Goal: Find specific page/section: Find specific page/section

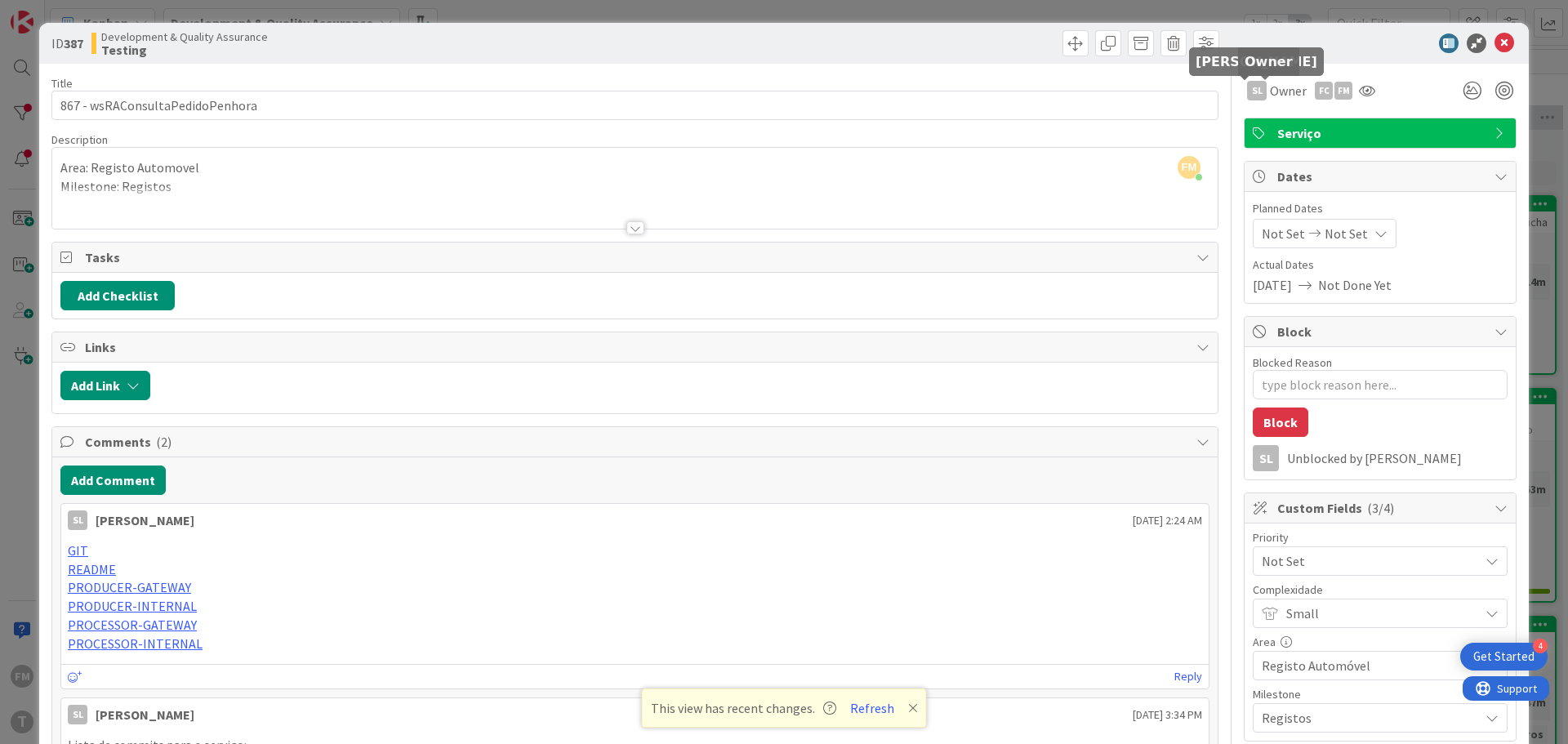
scroll to position [408, 320]
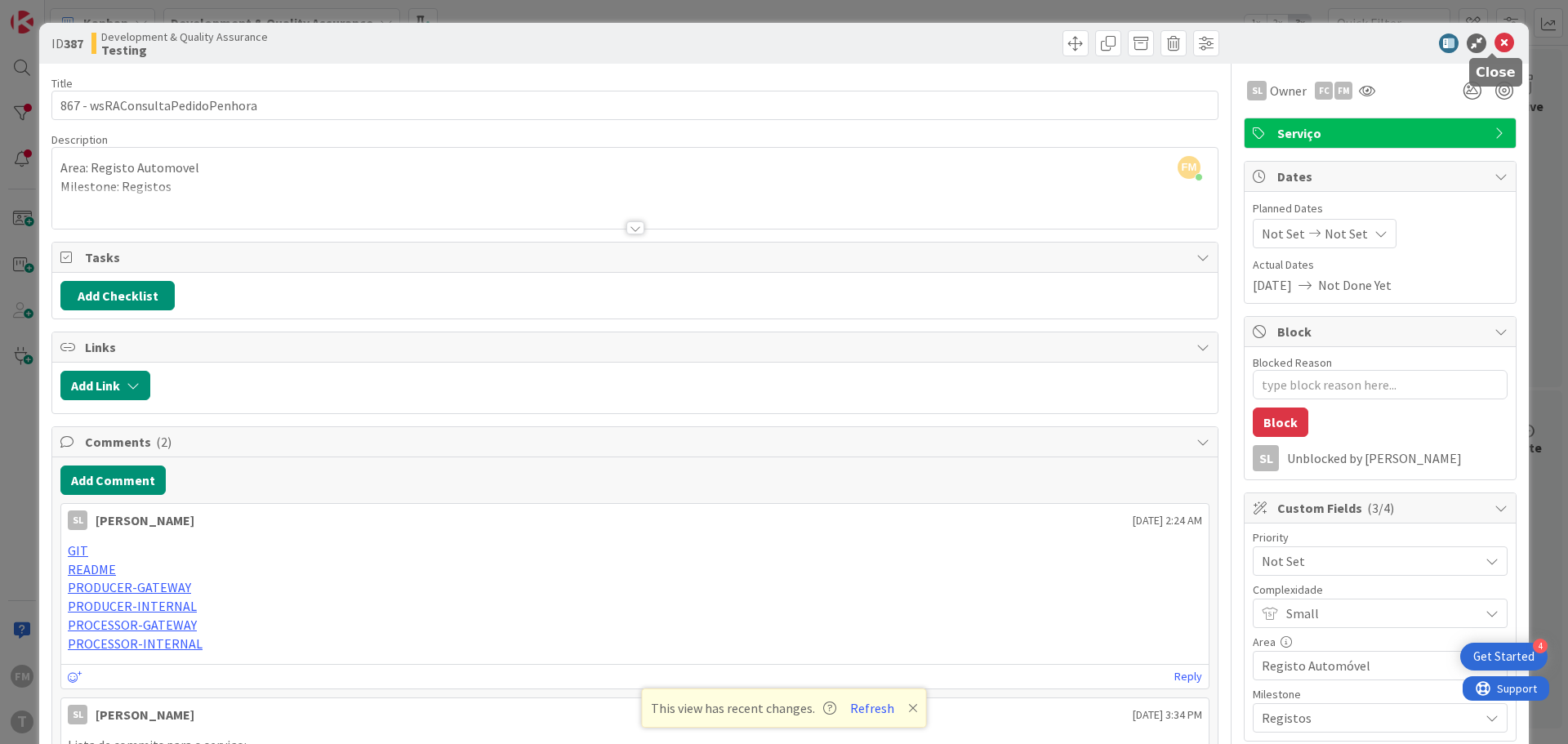
click at [1499, 41] on icon at bounding box center [1505, 43] width 20 height 20
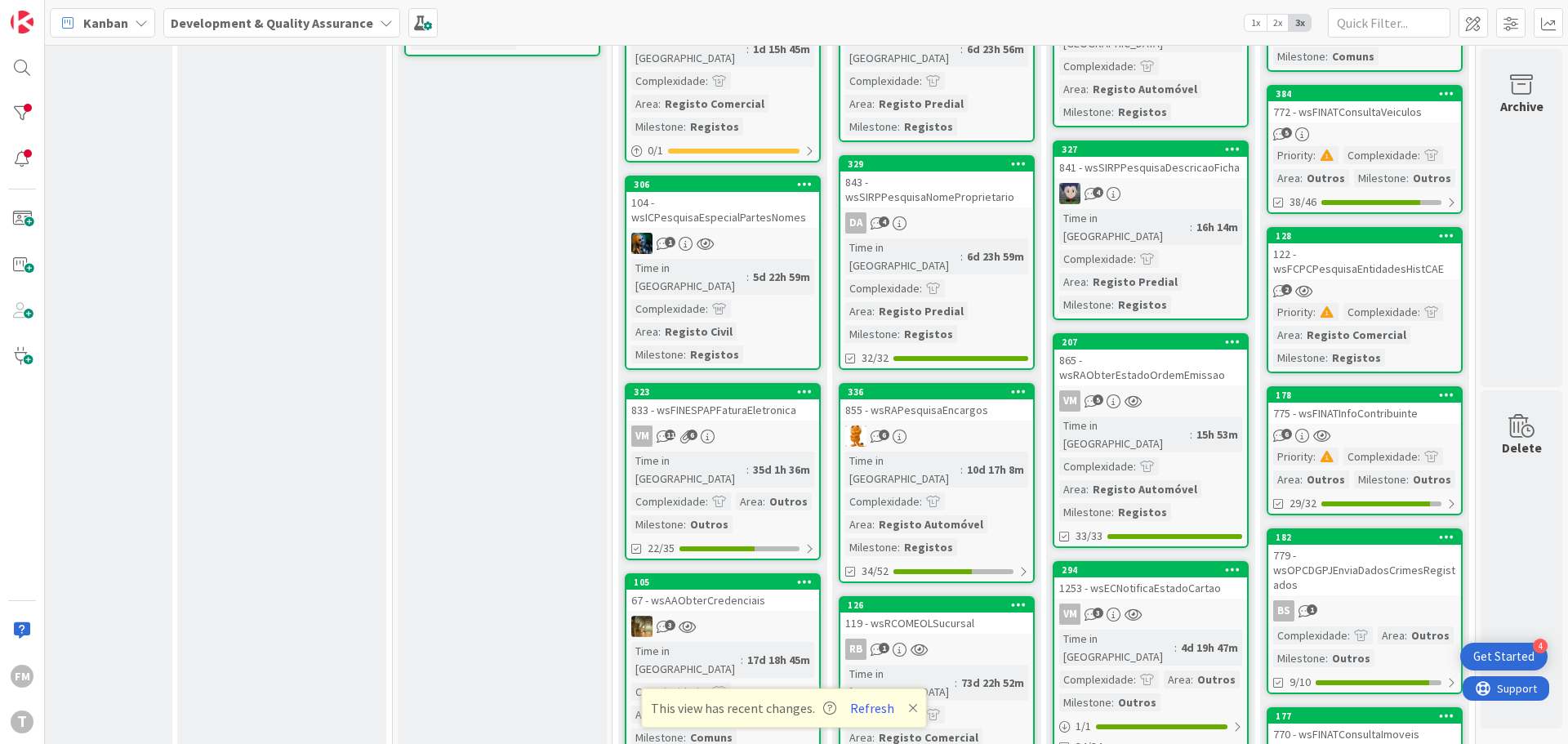
scroll to position [164, 320]
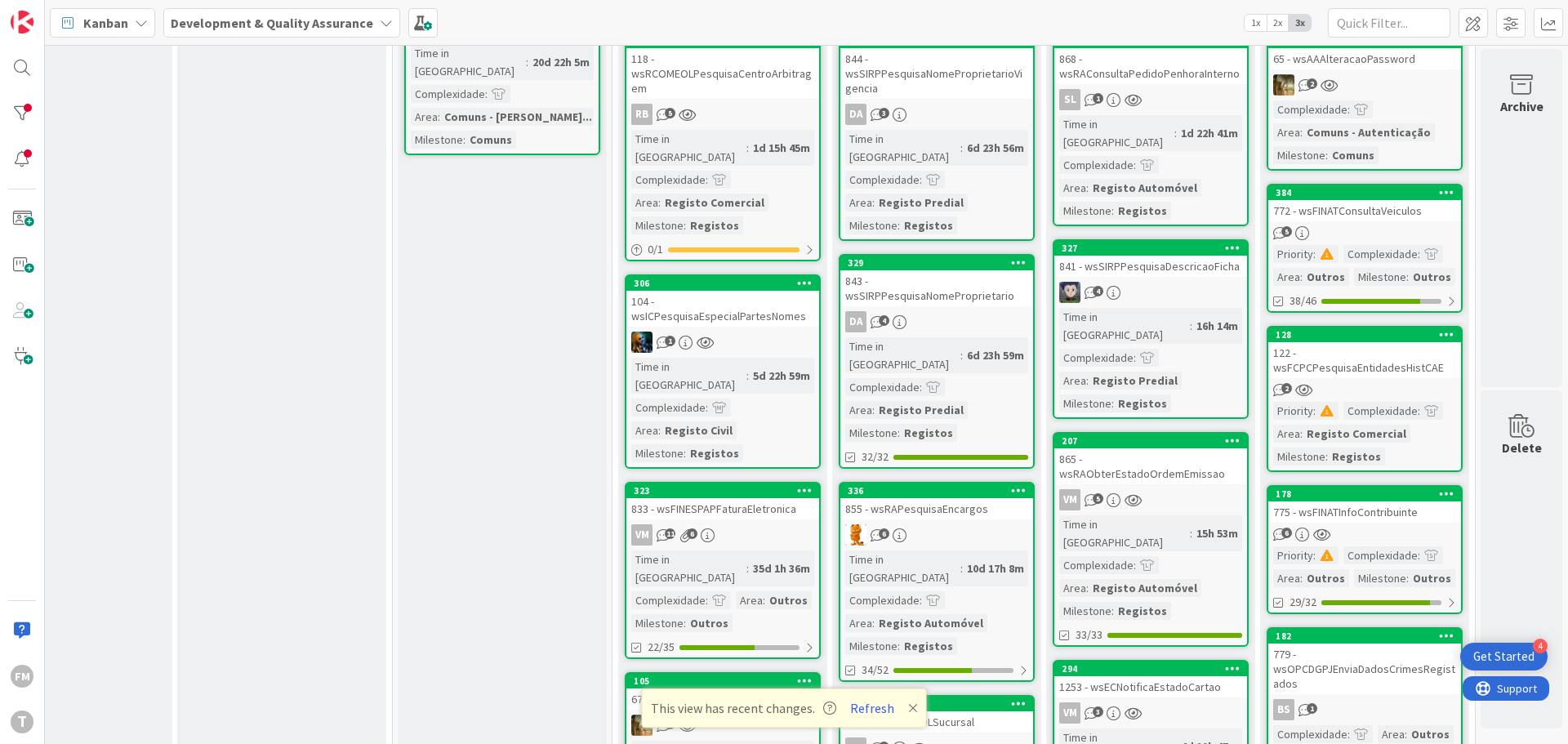
click at [908, 707] on icon at bounding box center [913, 708] width 10 height 13
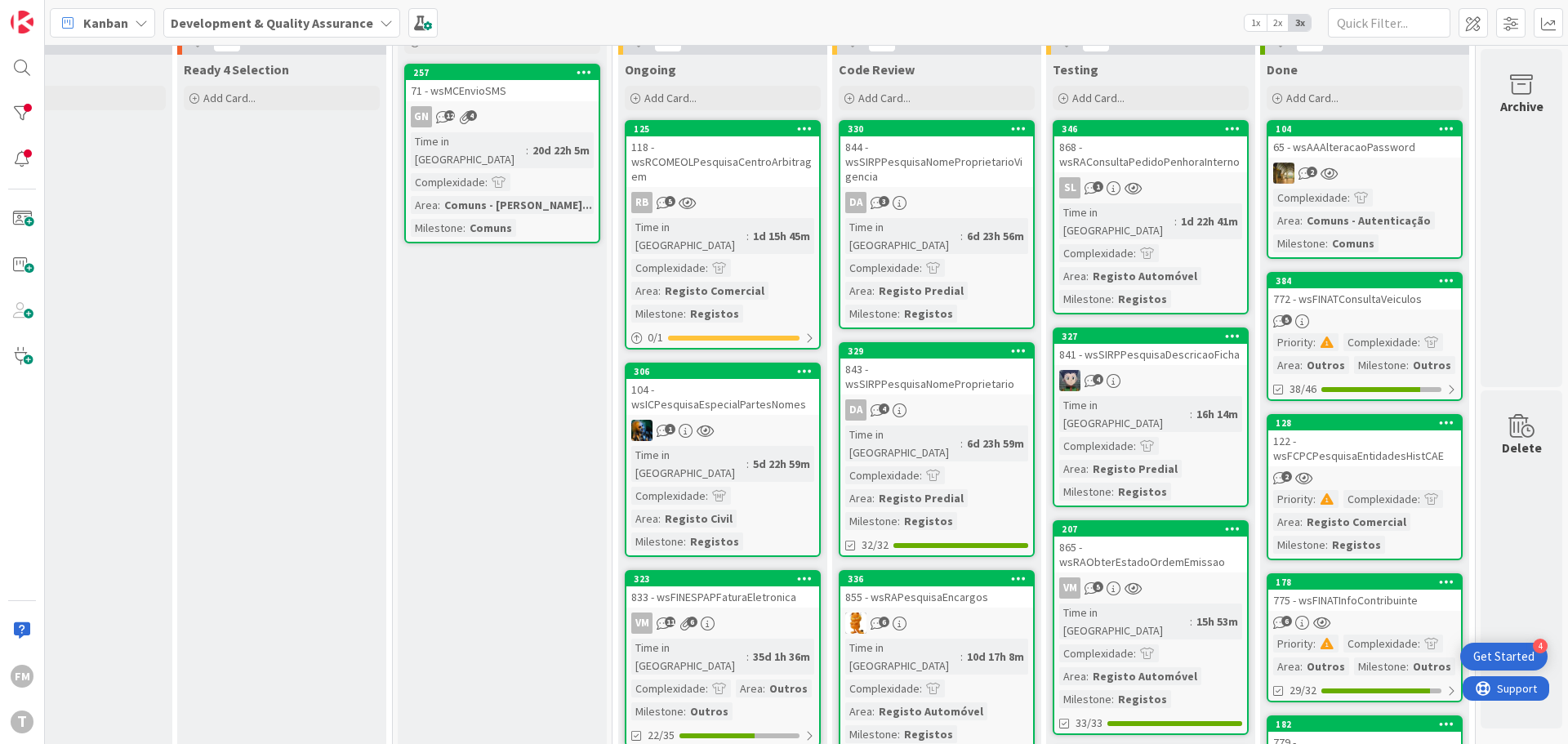
scroll to position [0, 320]
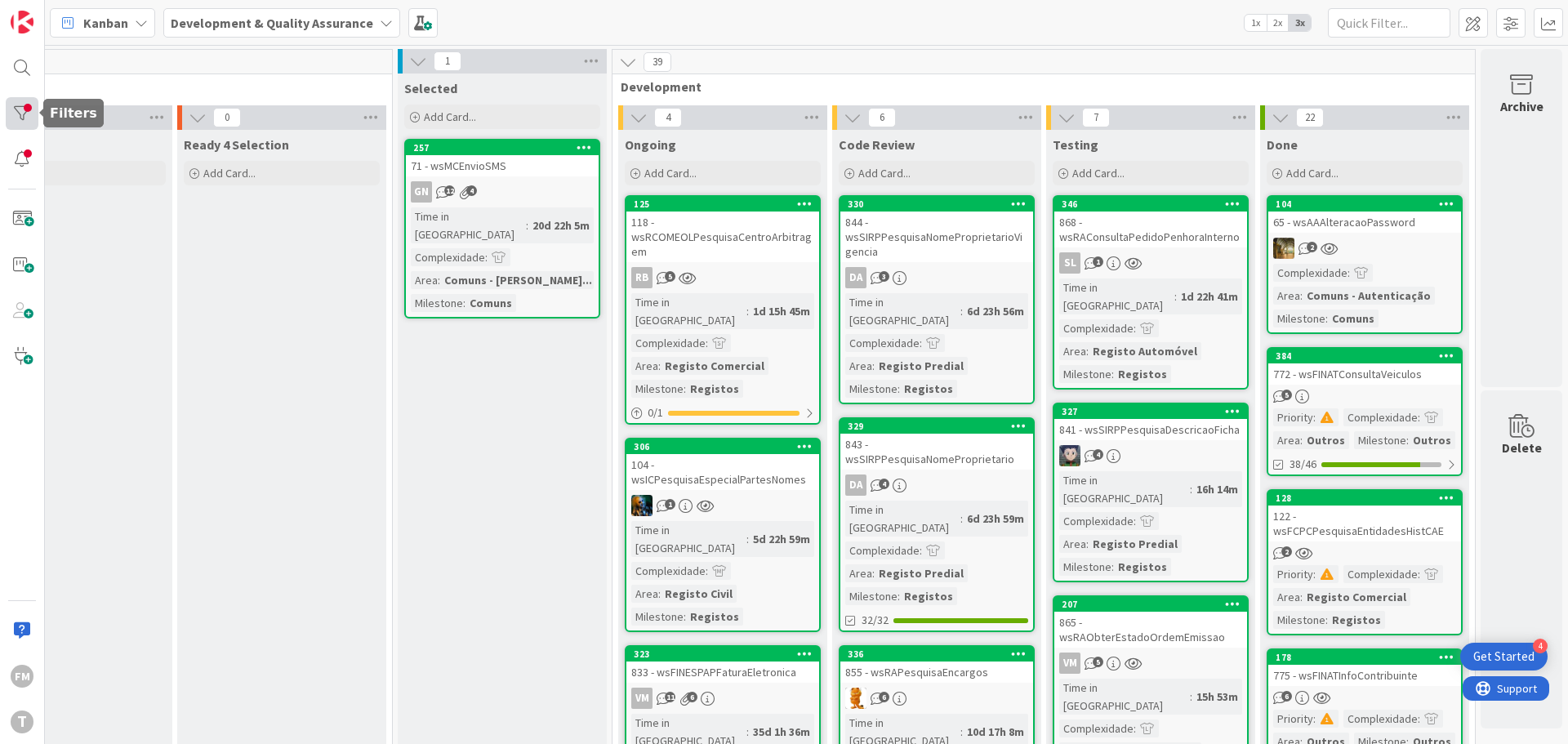
click at [32, 121] on div at bounding box center [22, 113] width 32 height 32
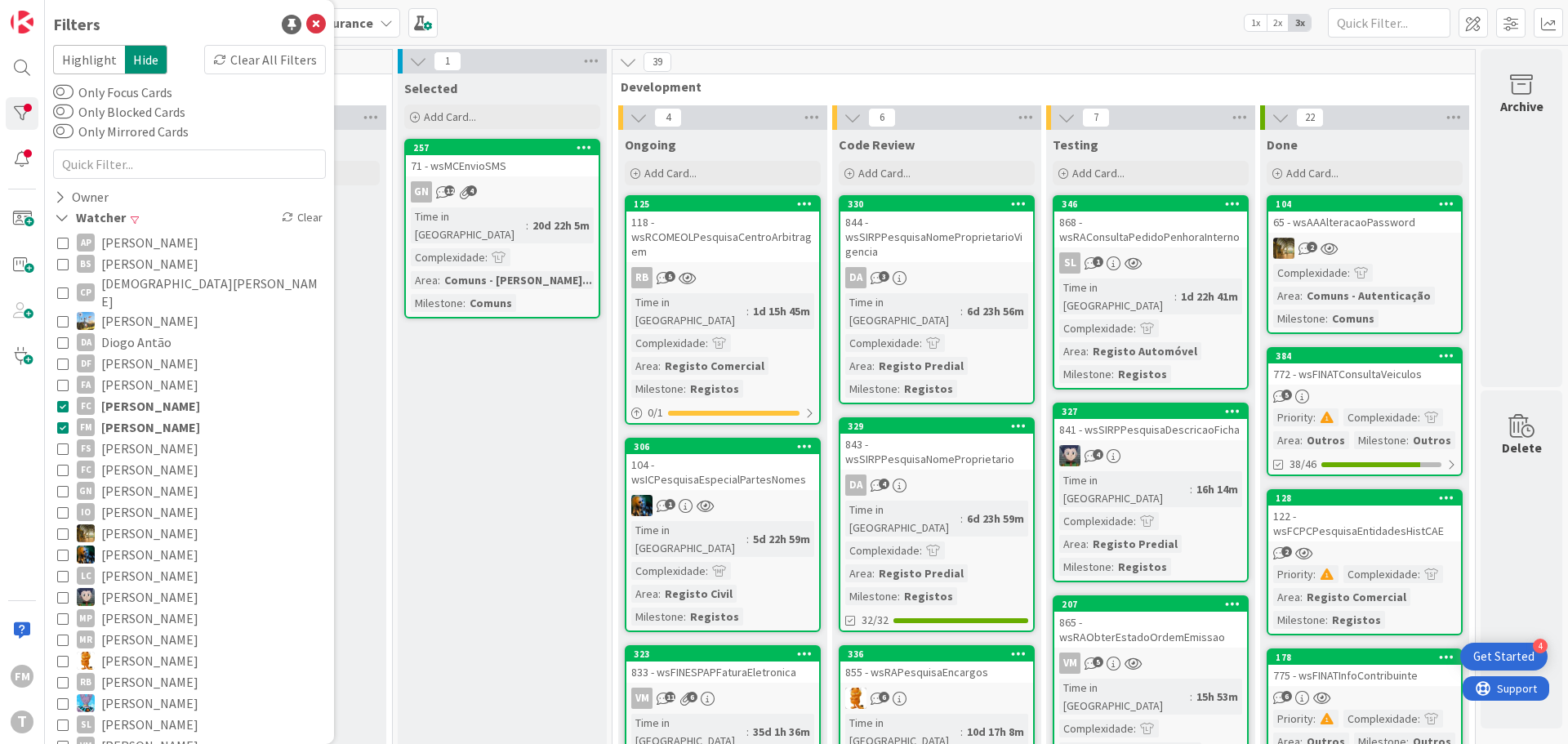
click at [61, 400] on icon at bounding box center [63, 406] width 12 height 12
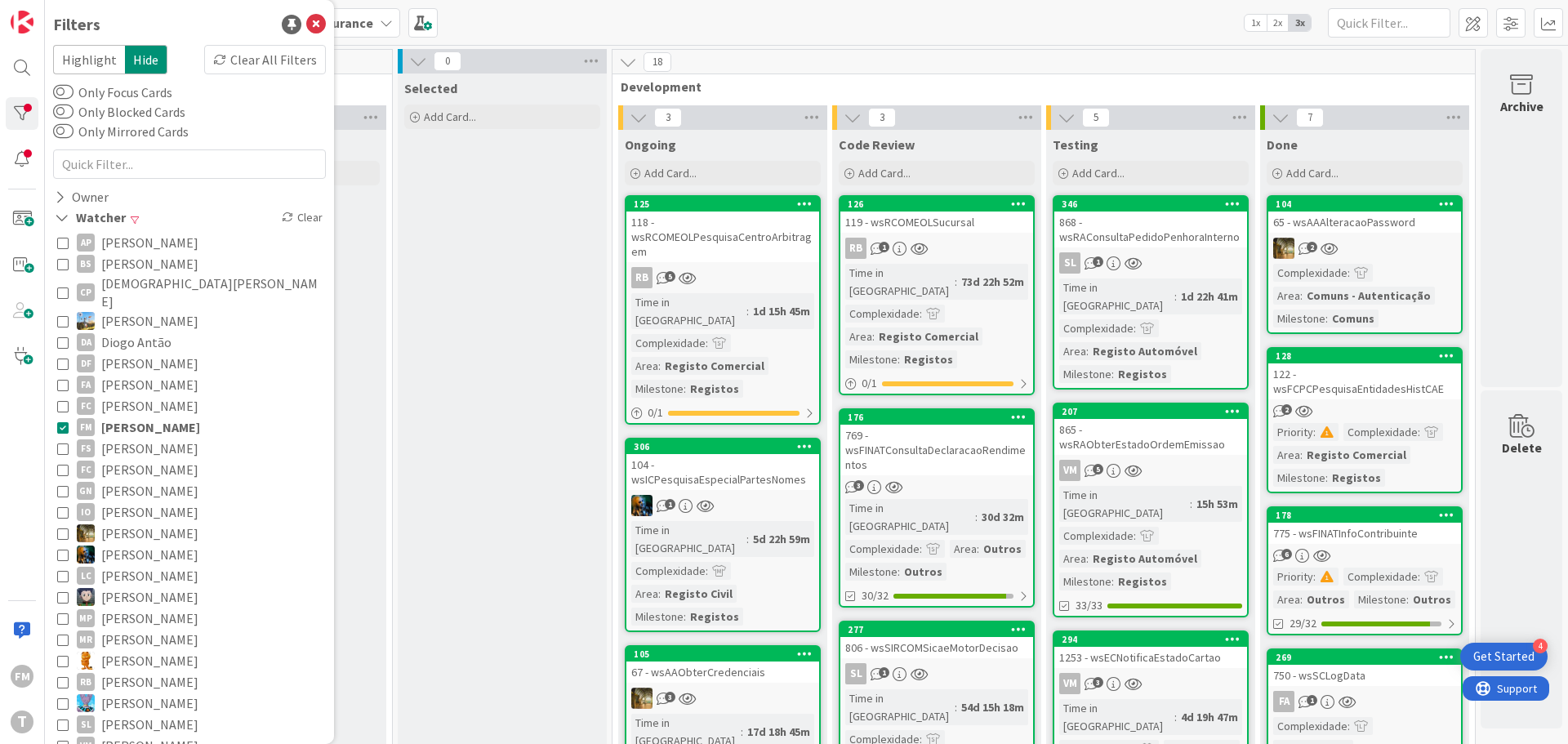
click at [917, 84] on span "Development" at bounding box center [1038, 86] width 834 height 16
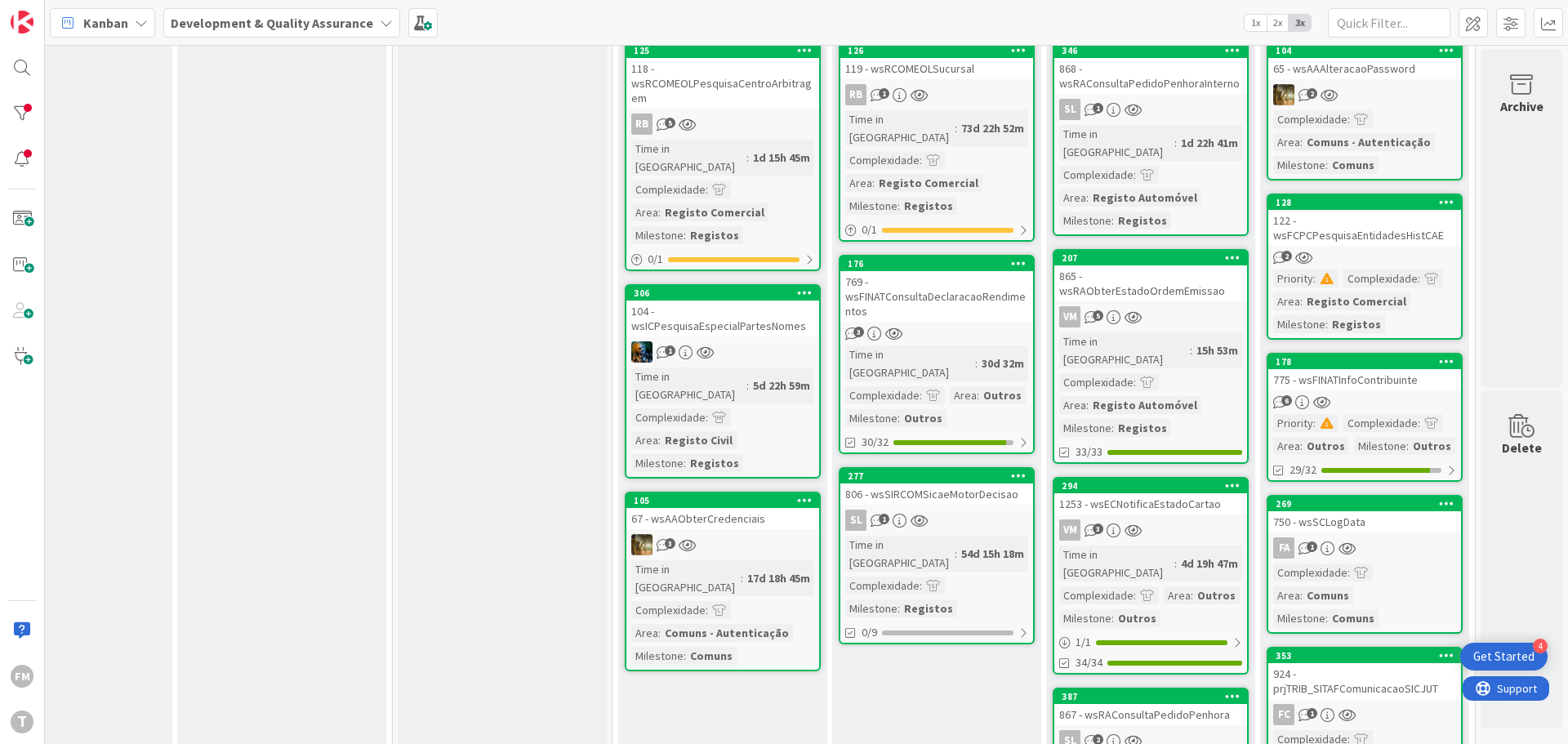
scroll to position [164, 320]
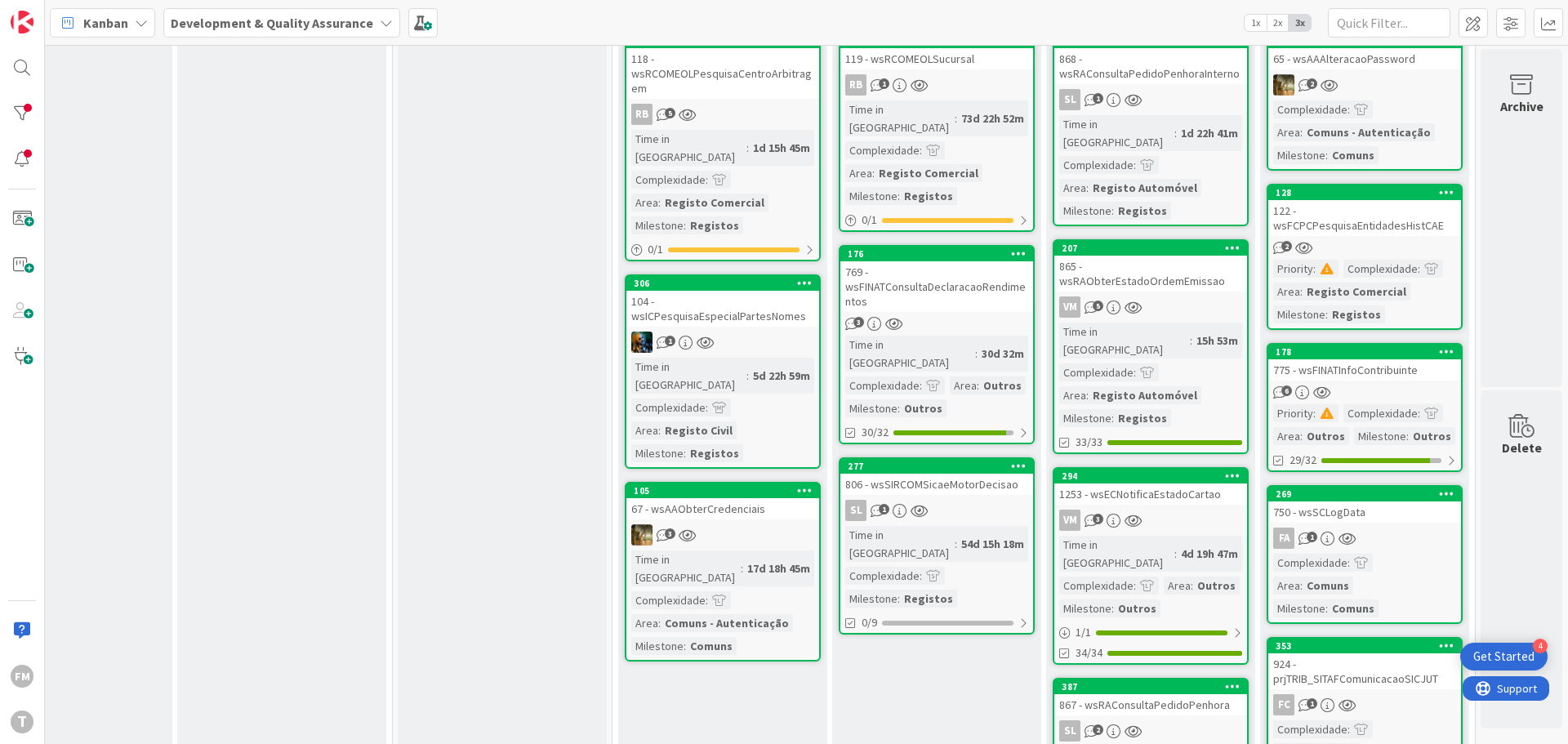
click at [958, 283] on div "769 - wsFINATConsultaDeclaracaoRendimentos" at bounding box center [937, 286] width 193 height 50
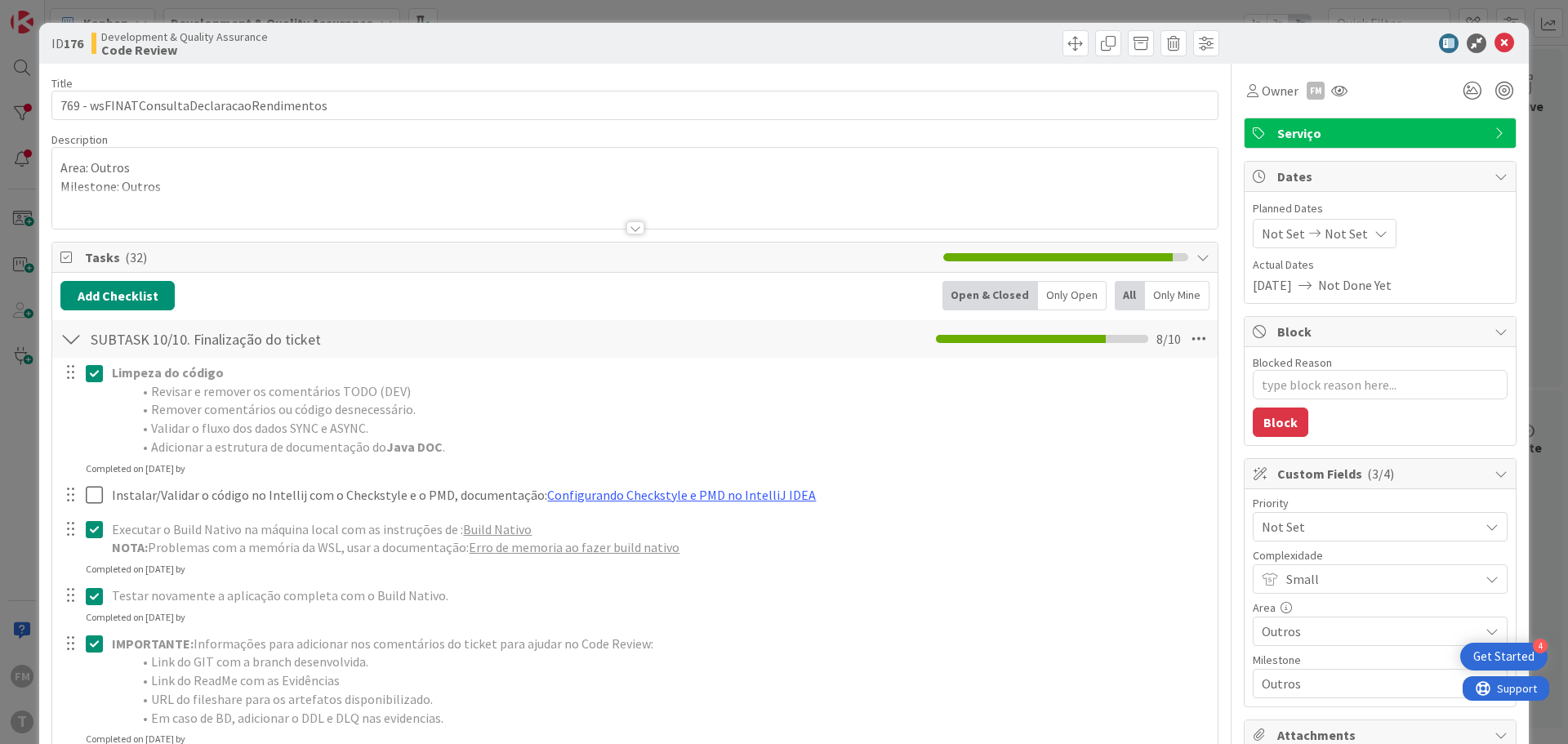
type textarea "x"
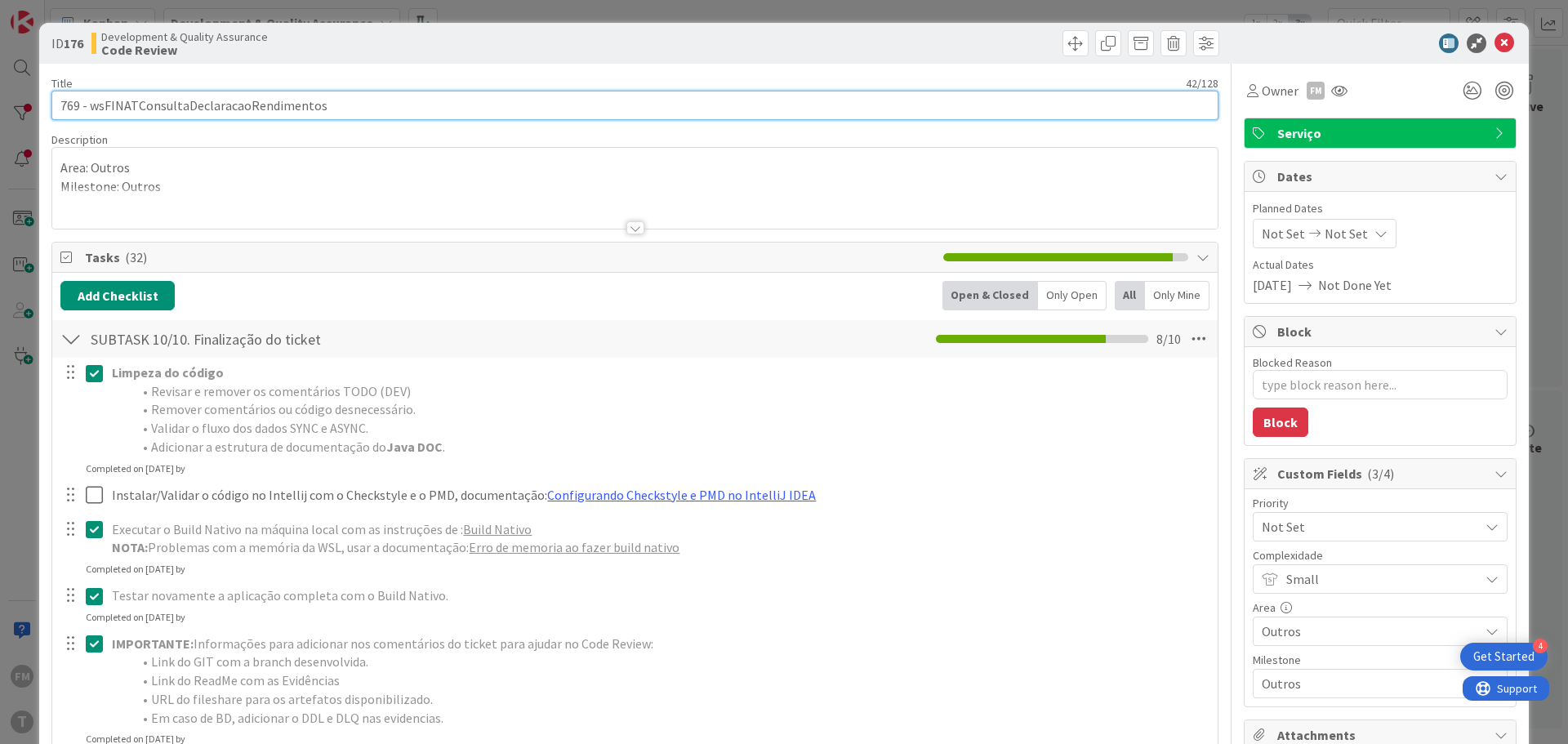
click at [284, 110] on input "769 - wsFINATConsultaDeclaracaoRendimentos" at bounding box center [635, 105] width 1167 height 30
